Goal: Transaction & Acquisition: Purchase product/service

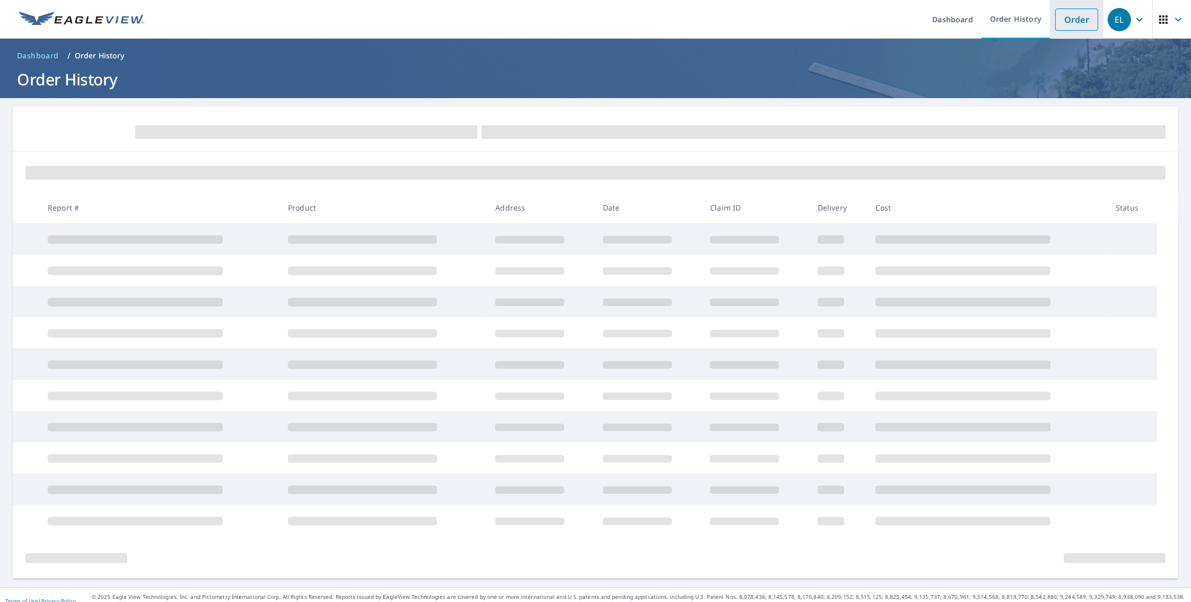
click at [1066, 18] on link "Order" at bounding box center [1076, 19] width 43 height 22
click at [209, 58] on ol "Dashboard / Order History" at bounding box center [596, 55] width 1166 height 17
click at [1060, 23] on link "Order" at bounding box center [1076, 19] width 43 height 22
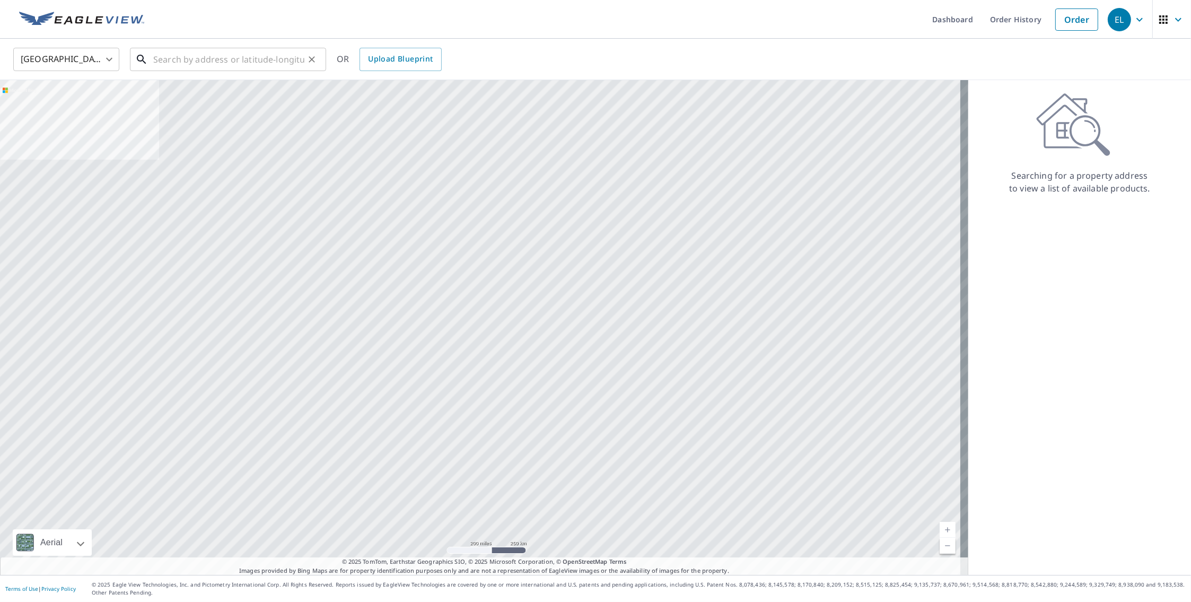
click at [176, 60] on input "text" at bounding box center [228, 60] width 151 height 30
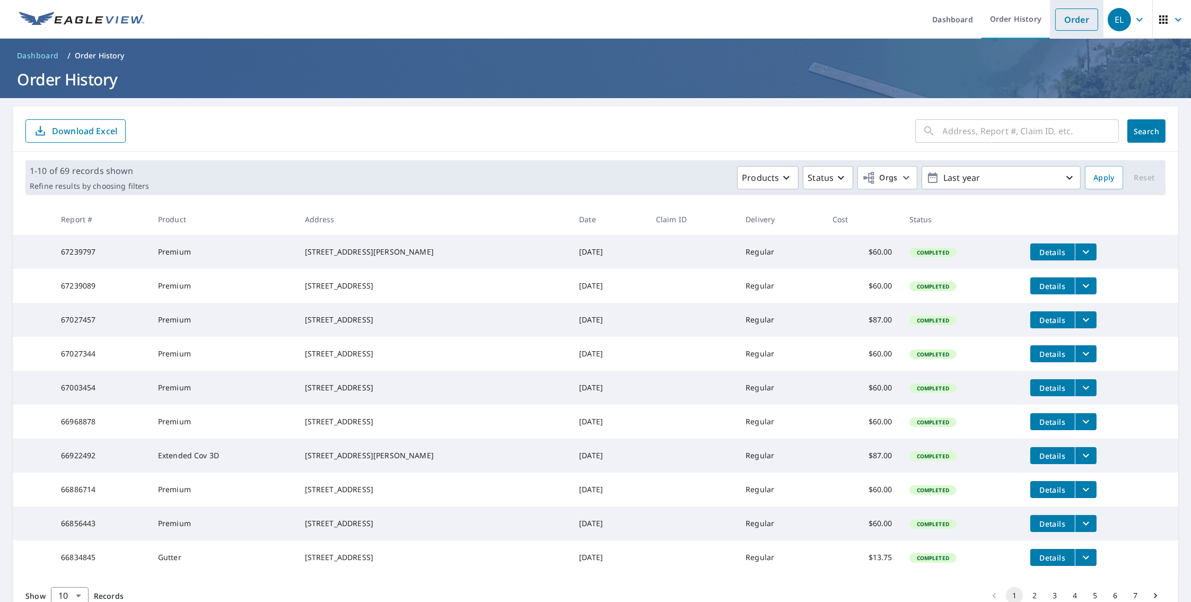
click at [1069, 13] on link "Order" at bounding box center [1076, 19] width 43 height 22
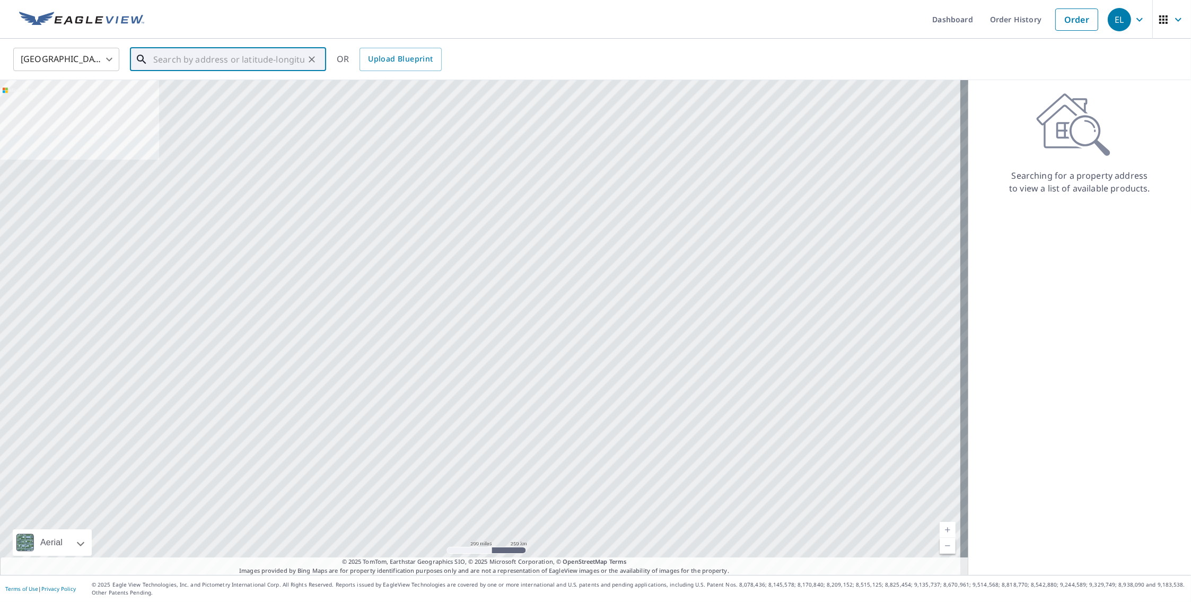
click at [280, 64] on input "text" at bounding box center [228, 60] width 151 height 30
click at [276, 64] on input "text" at bounding box center [228, 60] width 151 height 30
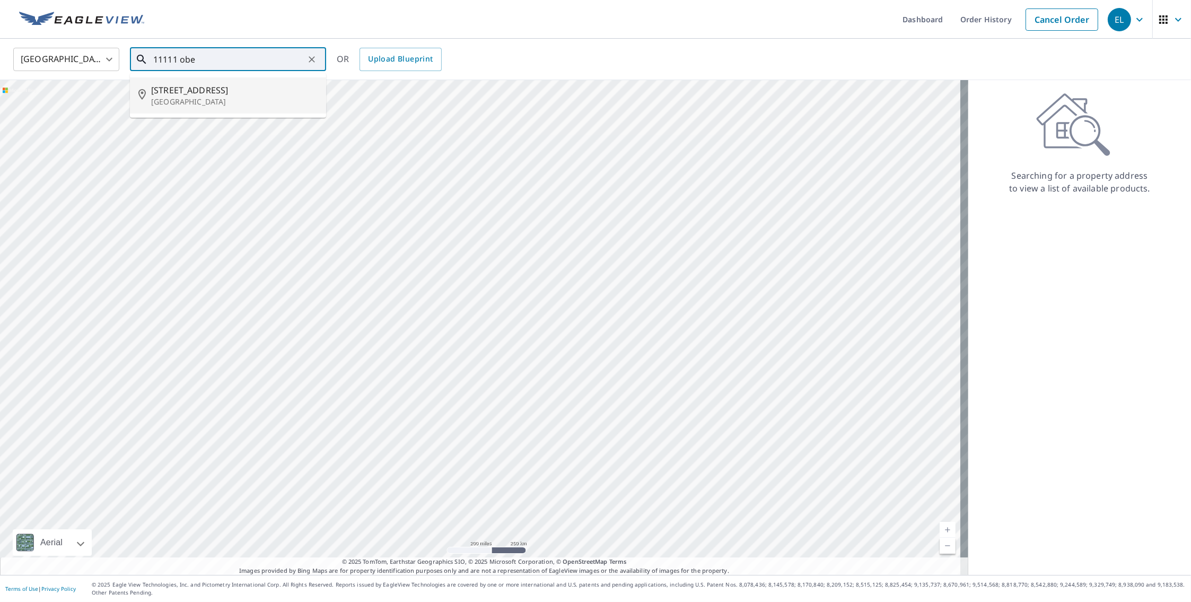
click at [249, 95] on span "[STREET_ADDRESS]" at bounding box center [234, 90] width 167 height 13
type input "[STREET_ADDRESS]"
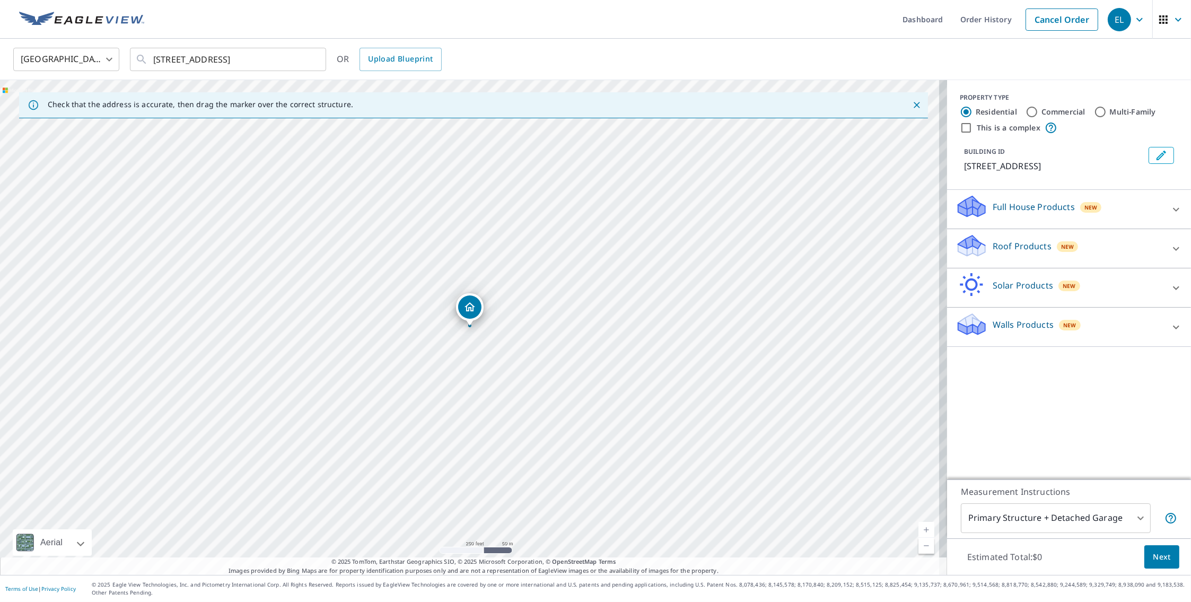
click at [1020, 252] on p "Roof Products" at bounding box center [1022, 246] width 59 height 13
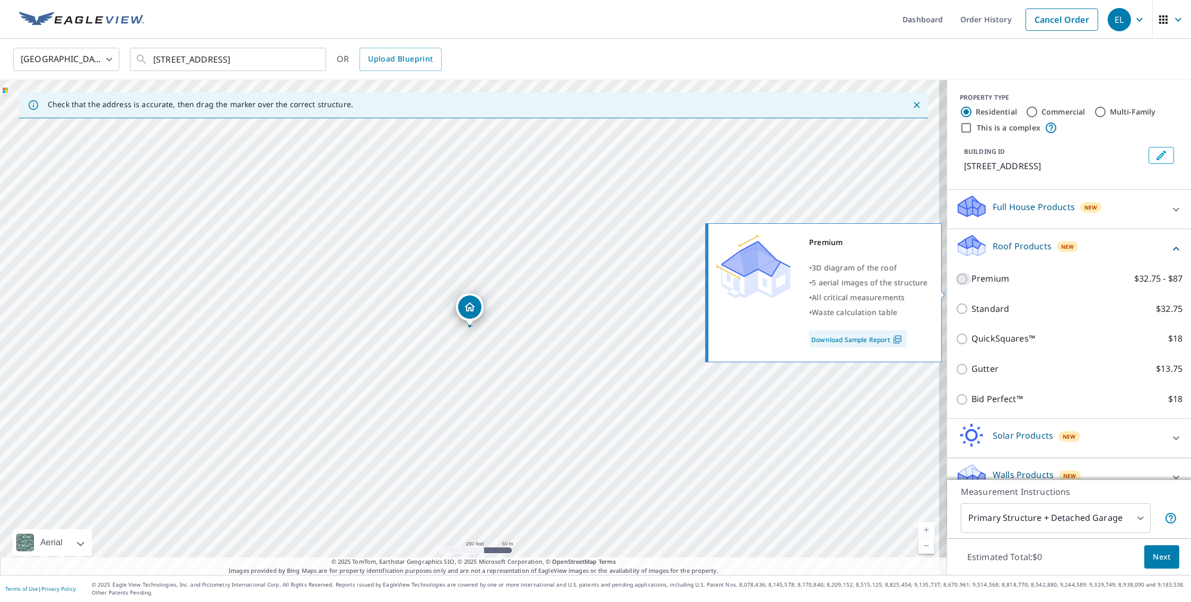
click at [960, 285] on input "Premium $32.75 - $87" at bounding box center [964, 279] width 16 height 13
checkbox input "true"
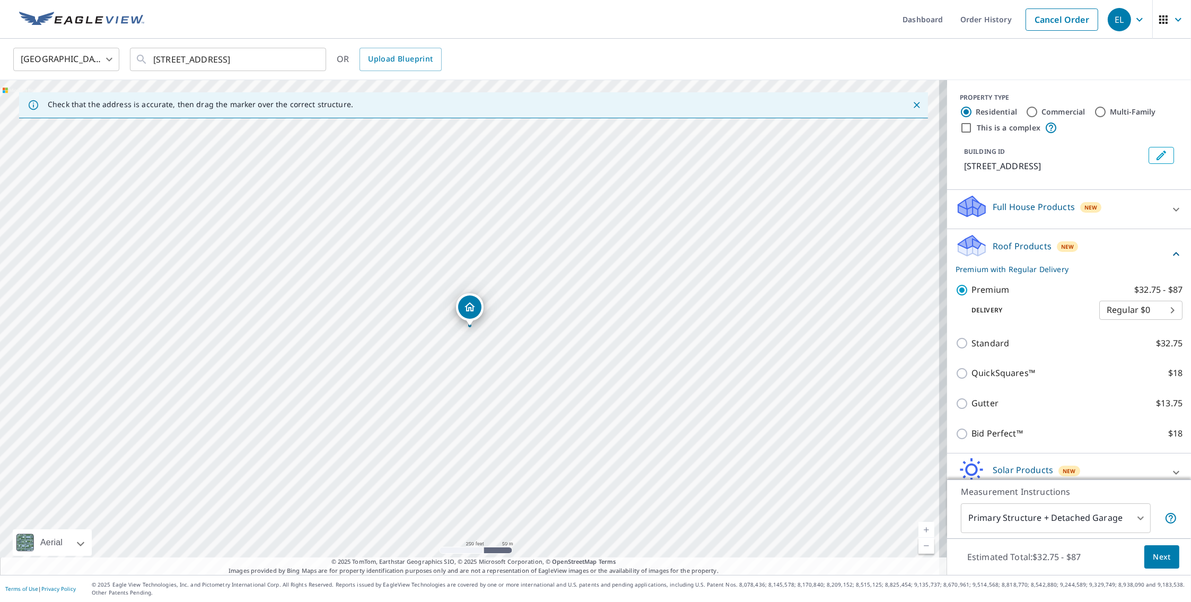
click at [1156, 322] on body "EL EL Dashboard Order History Cancel Order EL United States [GEOGRAPHIC_DATA] ​…" at bounding box center [595, 301] width 1191 height 602
click at [1146, 362] on li "3 Hour $42.25" at bounding box center [1124, 360] width 83 height 19
type input "7"
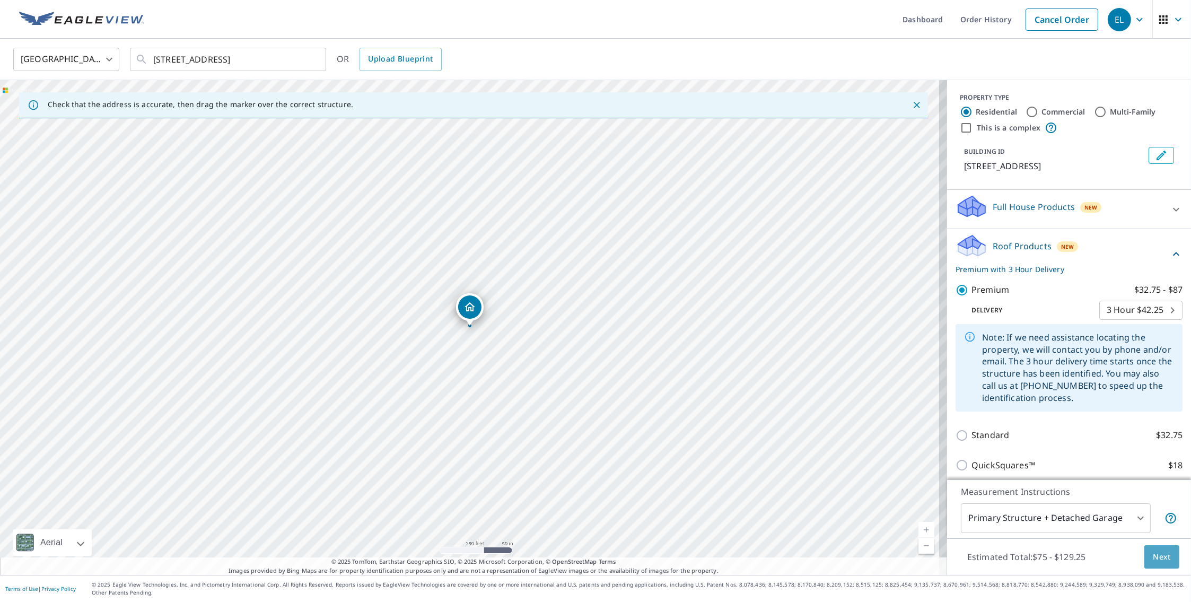
click at [1162, 563] on span "Next" at bounding box center [1162, 556] width 18 height 13
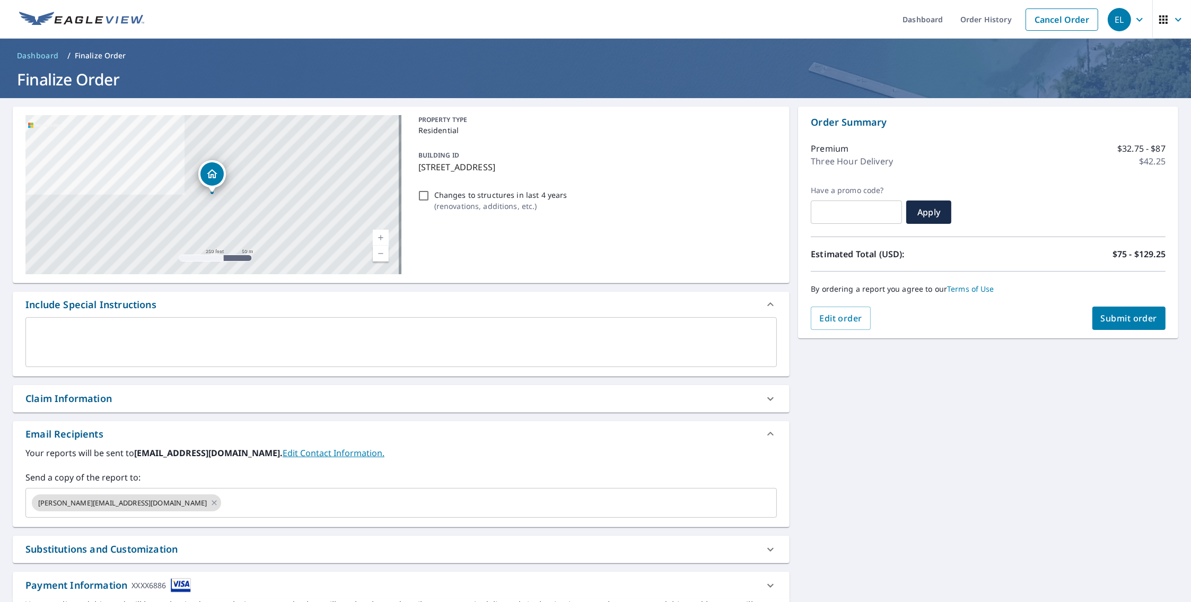
click at [1120, 319] on span "Submit order" at bounding box center [1129, 318] width 57 height 12
